Goal: Task Accomplishment & Management: Manage account settings

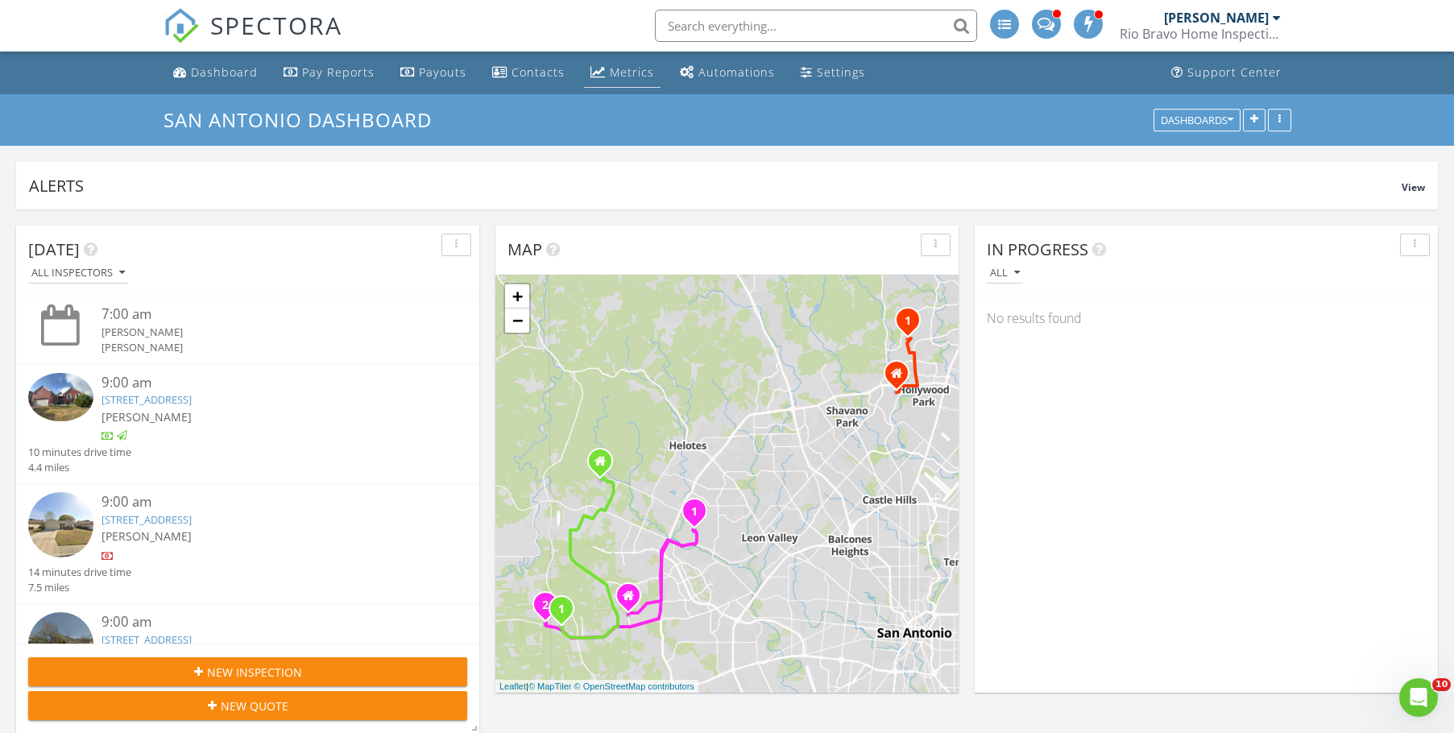
click at [617, 69] on div "Metrics" at bounding box center [632, 71] width 44 height 15
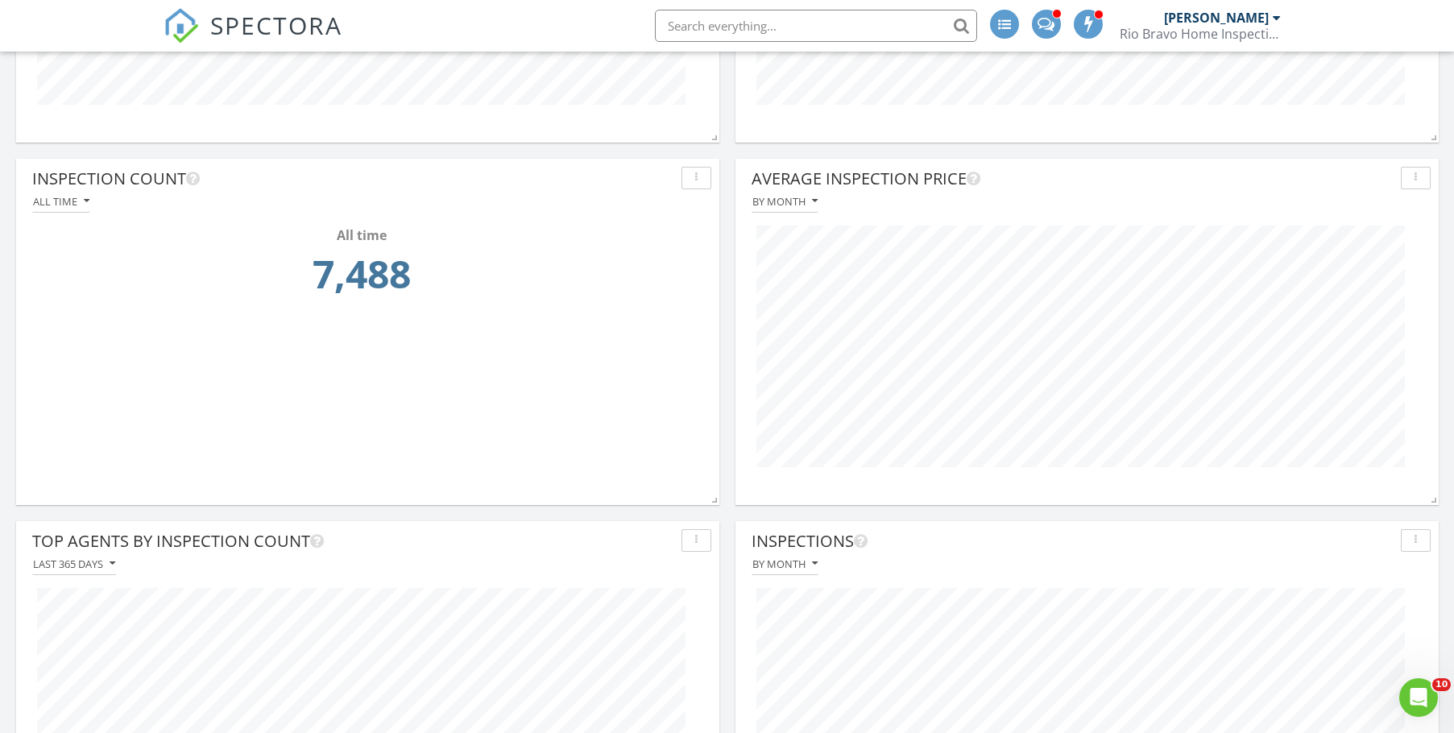
scroll to position [806, 0]
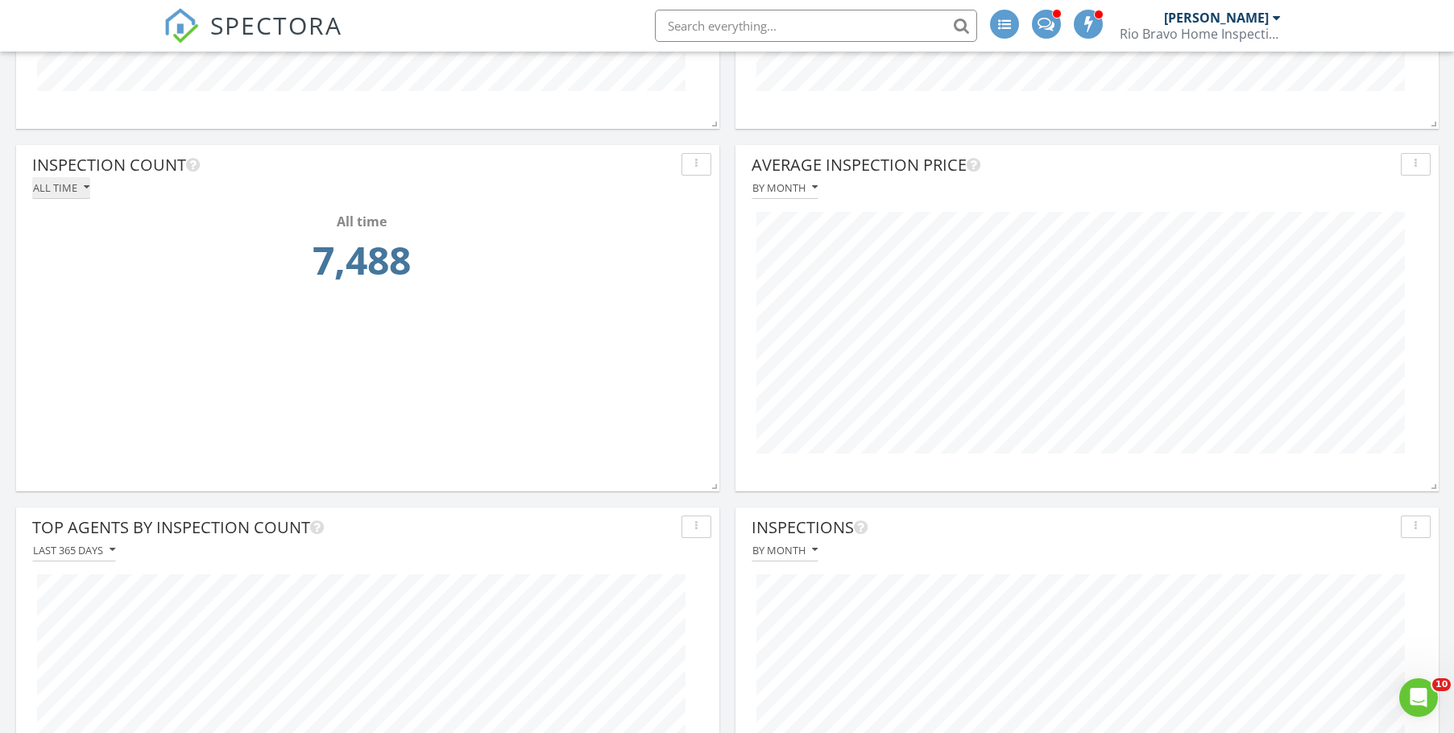
click at [72, 193] on div "All time" at bounding box center [61, 187] width 56 height 11
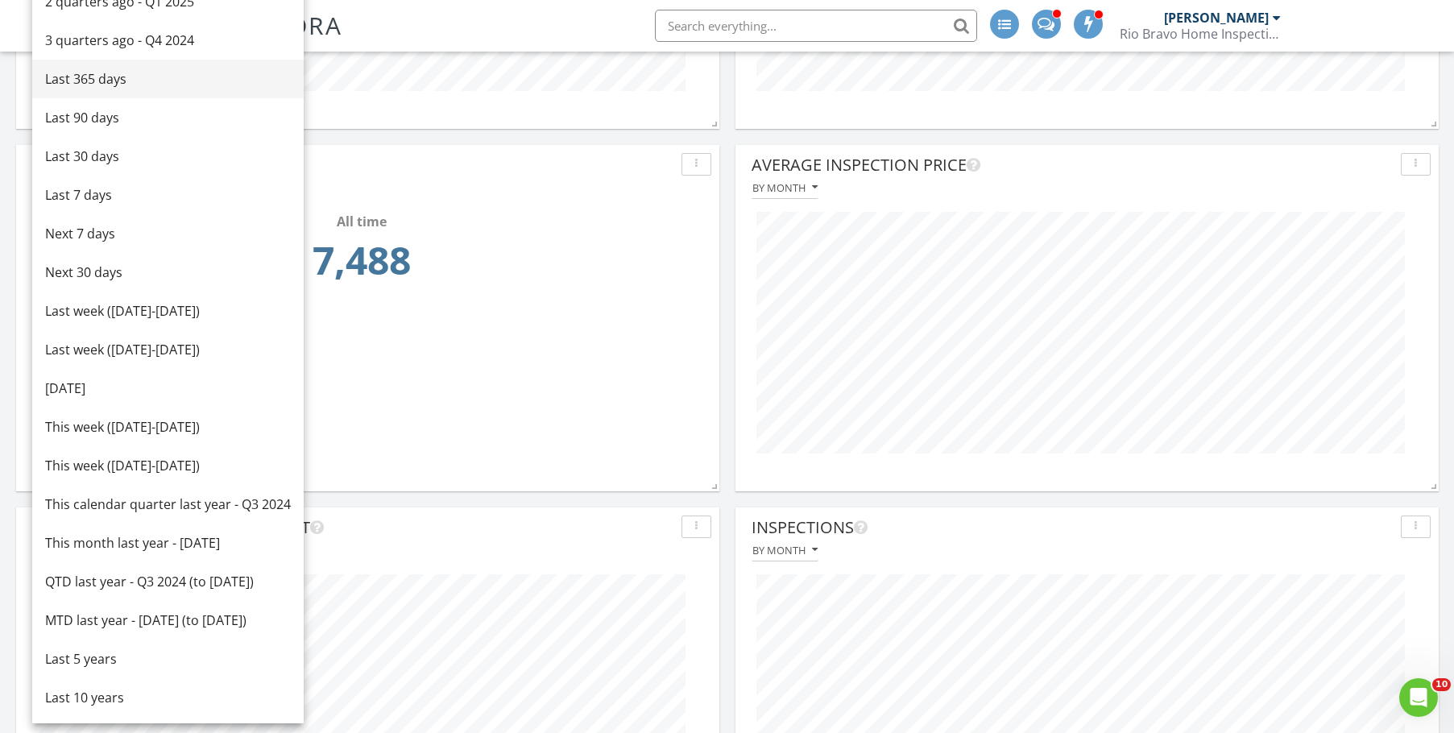
click at [108, 77] on div "Last 365 days" at bounding box center [168, 78] width 246 height 19
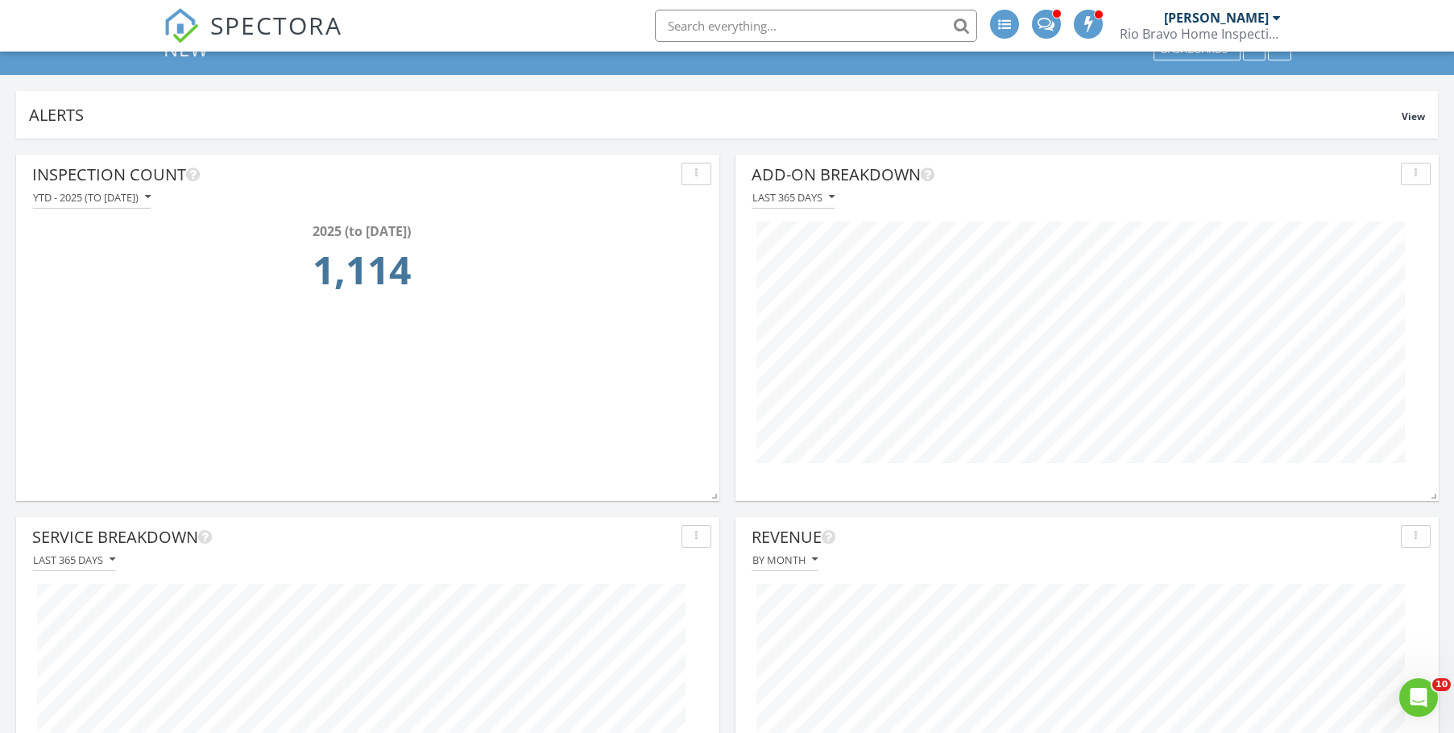
scroll to position [0, 0]
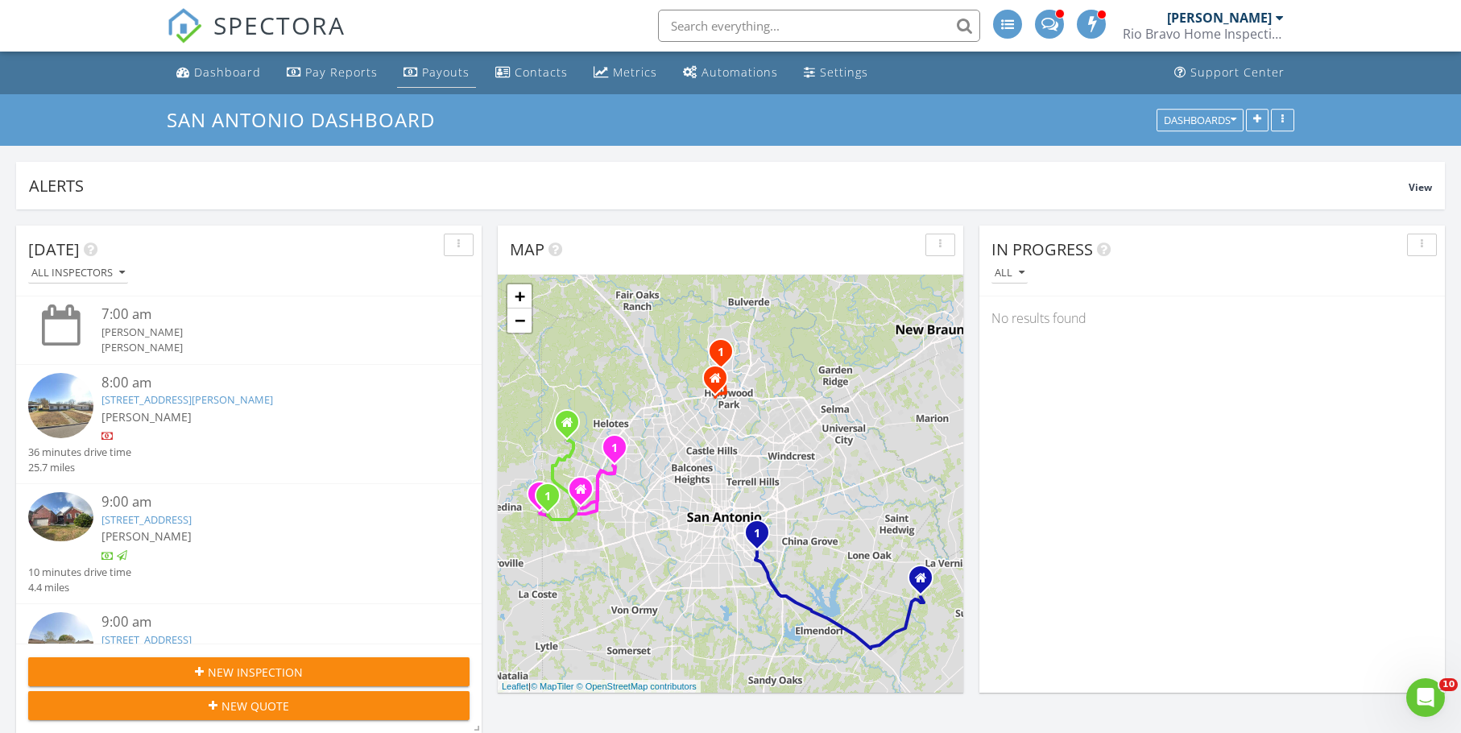
click at [425, 73] on div "Payouts" at bounding box center [446, 71] width 48 height 15
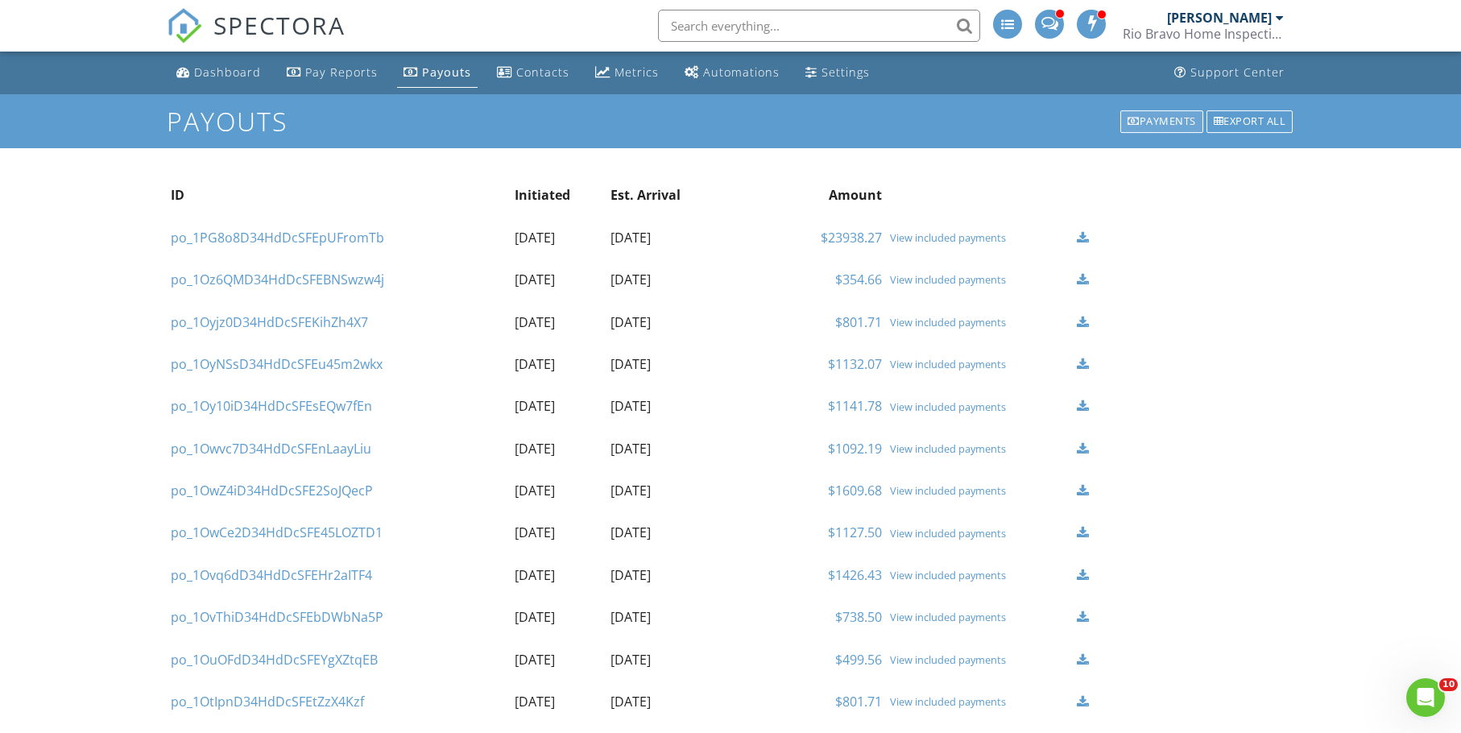
click at [1145, 124] on div "Payments" at bounding box center [1162, 121] width 83 height 23
